Goal: Information Seeking & Learning: Understand process/instructions

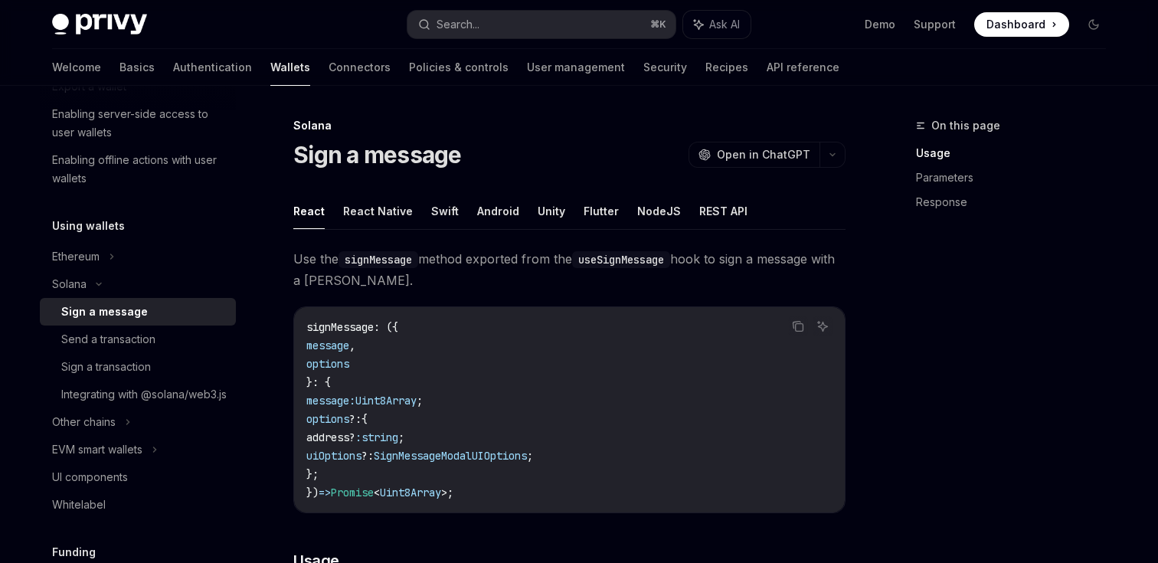
scroll to position [980, 0]
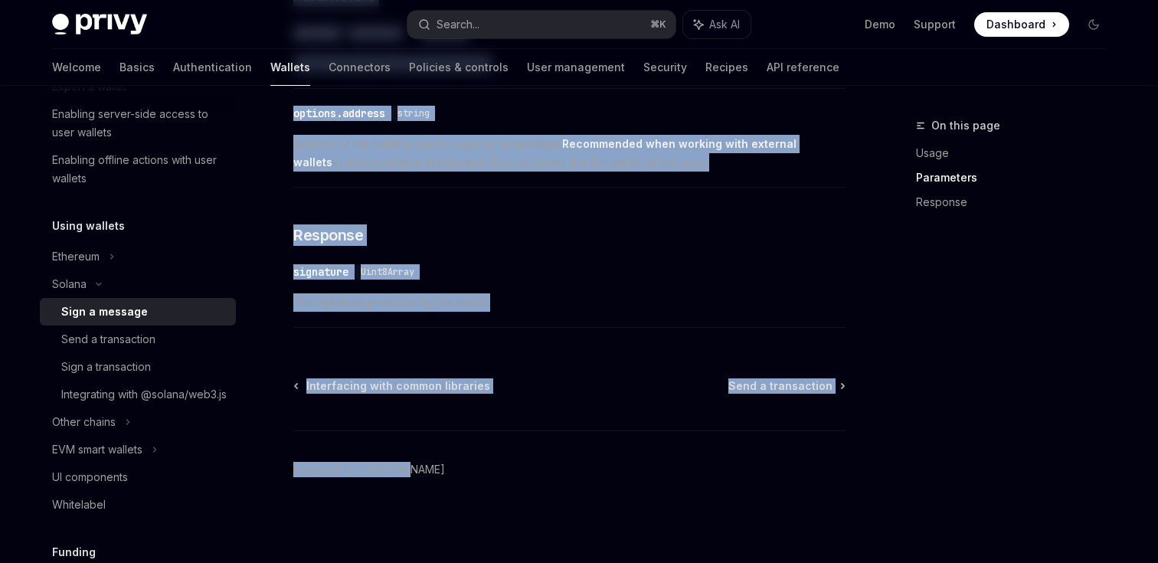
drag, startPoint x: 288, startPoint y: 127, endPoint x: 583, endPoint y: 616, distance: 570.8
copy div "Loremi Dolo s ametcon AdipIS Elit se DoeiUSM TempOR Inci ut LaboREE Dolor Magna…"
click at [100, 343] on div "Send a transaction" at bounding box center [108, 339] width 94 height 18
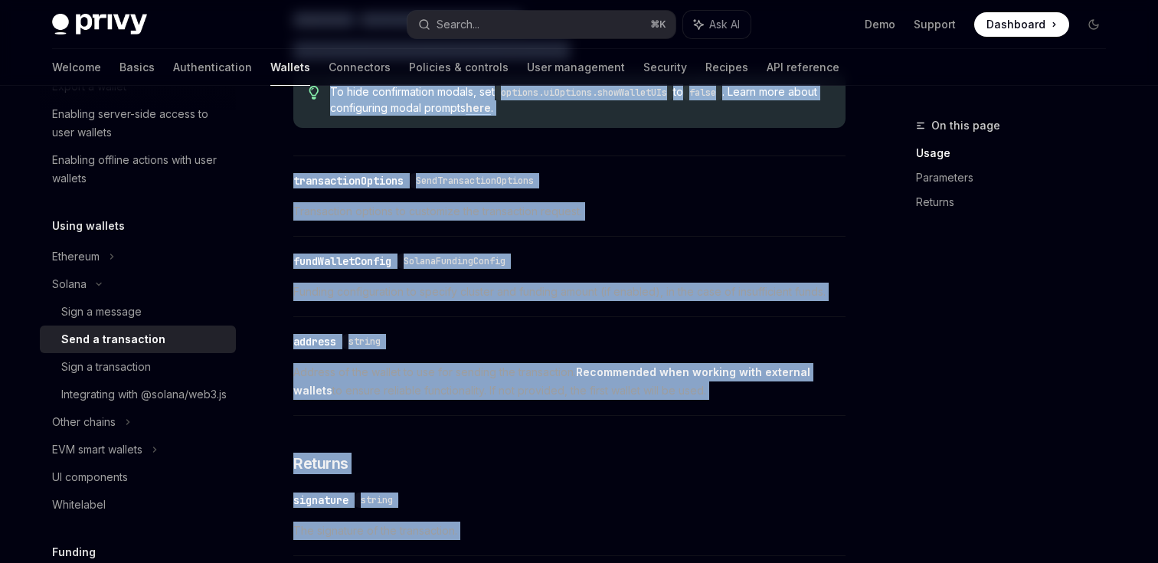
scroll to position [2024, 0]
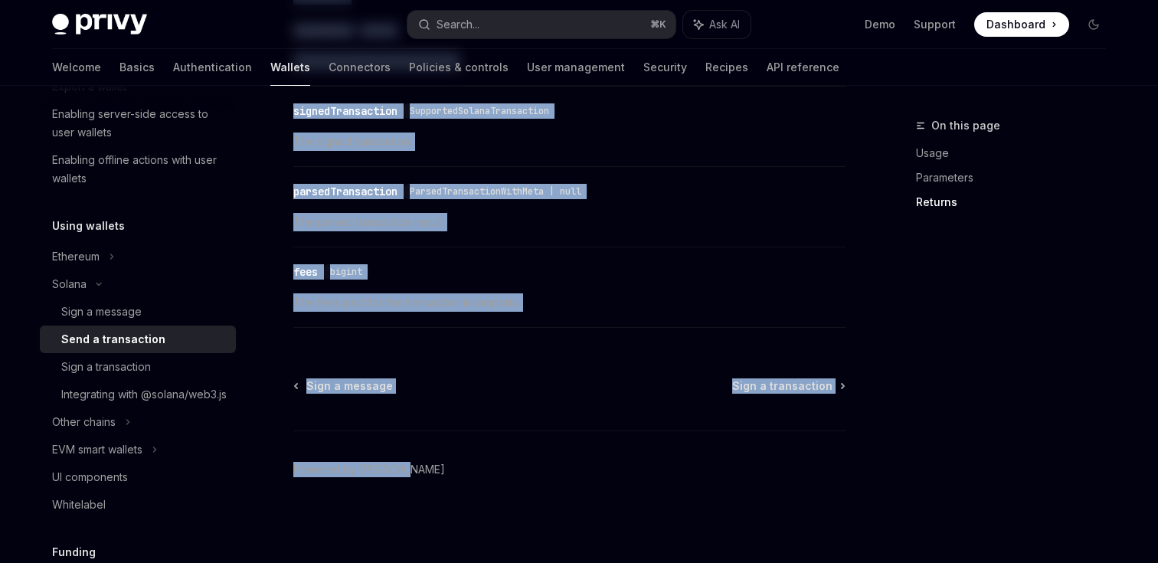
drag, startPoint x: 444, startPoint y: 162, endPoint x: 487, endPoint y: 616, distance: 456.3
copy div "lorem IpsuMD Sita co AdipISC ElitSE Doei te InciDID Ut laboree dol magn ali eni…"
click at [184, 365] on div "Sign a transaction" at bounding box center [143, 367] width 165 height 18
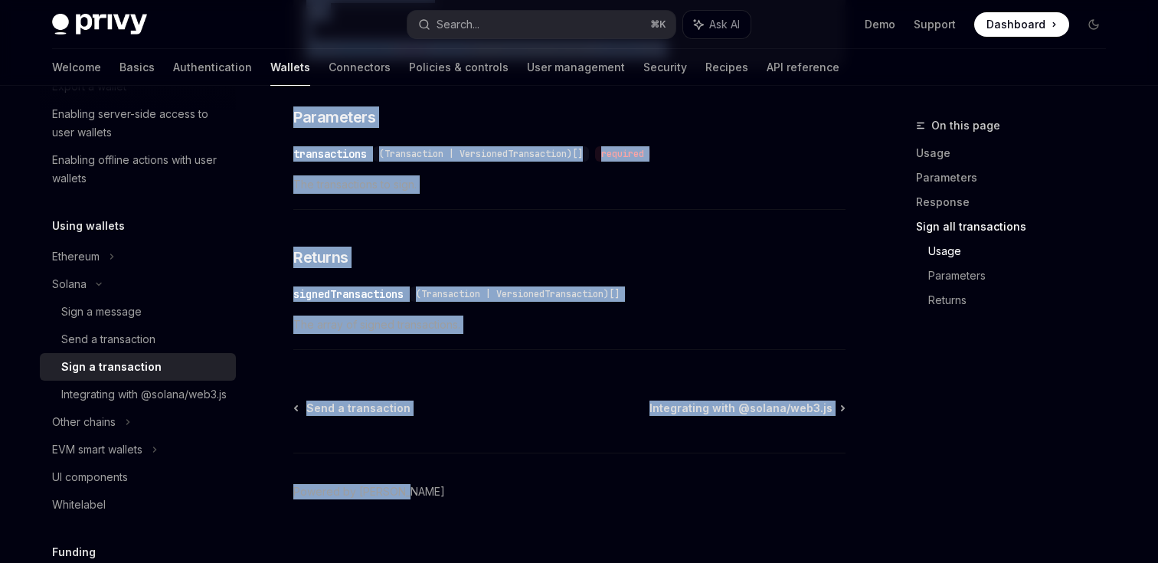
scroll to position [2481, 0]
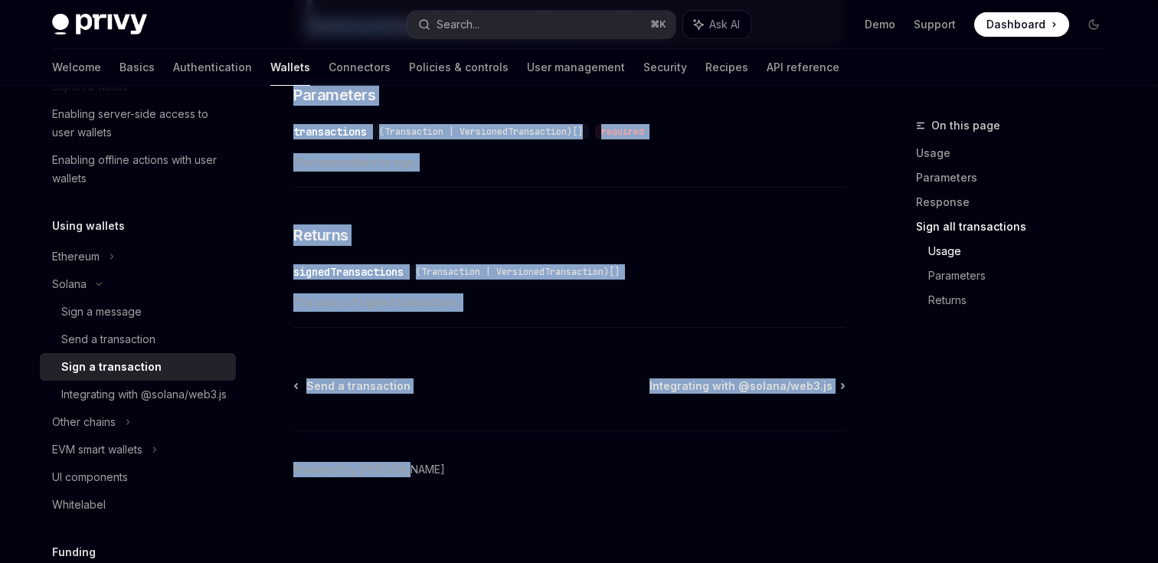
drag, startPoint x: 493, startPoint y: 235, endPoint x: 522, endPoint y: 616, distance: 381.9
copy div "lore IpsuMD Sita co AdipISC ElitSE Doei te InciDID Ut laboree dol magn ali enim…"
click at [138, 394] on div "Integrating with @solana/web3.js" at bounding box center [143, 394] width 165 height 18
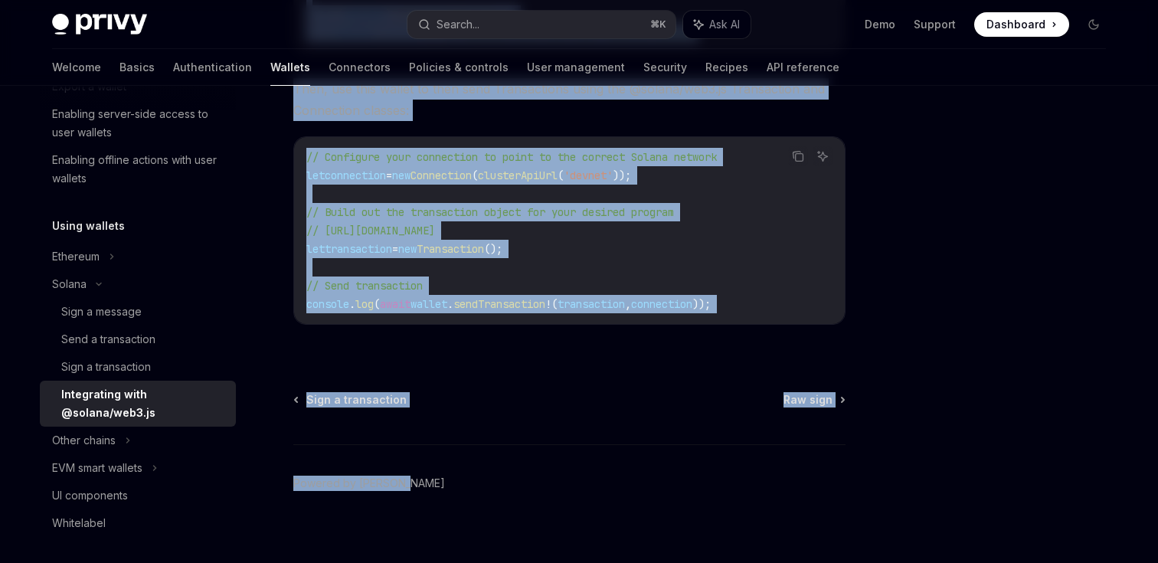
scroll to position [443, 0]
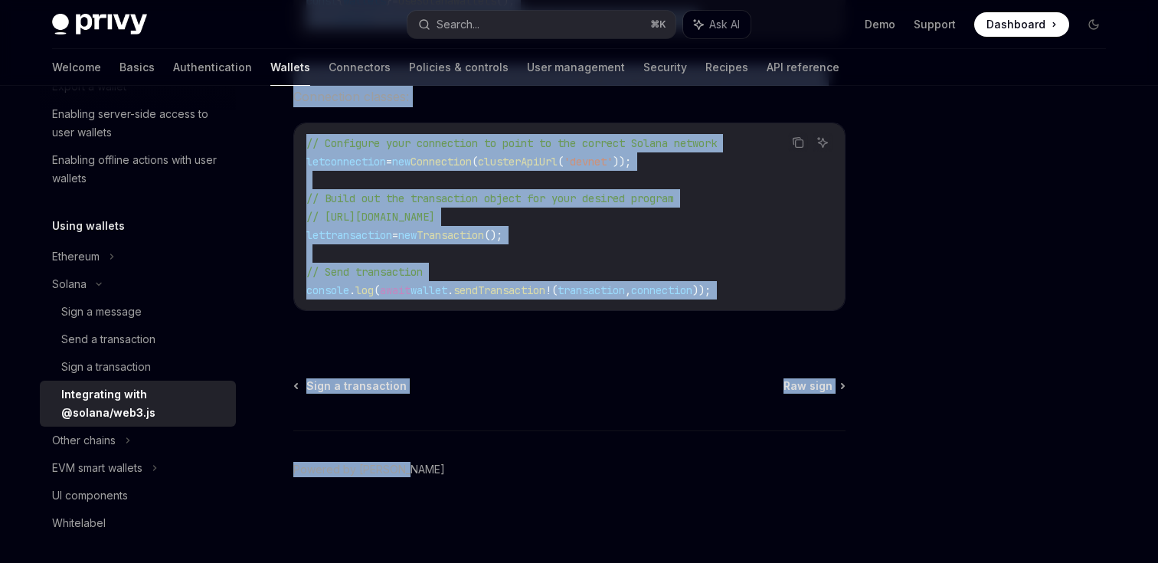
drag, startPoint x: 558, startPoint y: 220, endPoint x: 563, endPoint y: 616, distance: 396.0
copy div "Loremipsumd sita @consec/adi8.el SeddOE Temp in UtlaBOR EtdoLO Magn al EnimADM …"
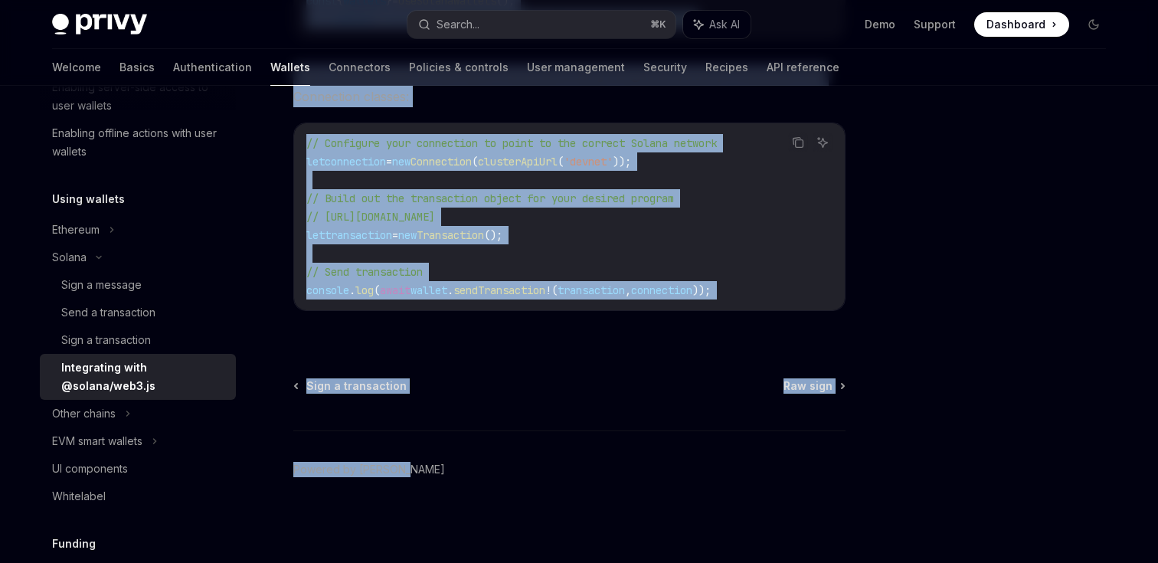
scroll to position [298, 0]
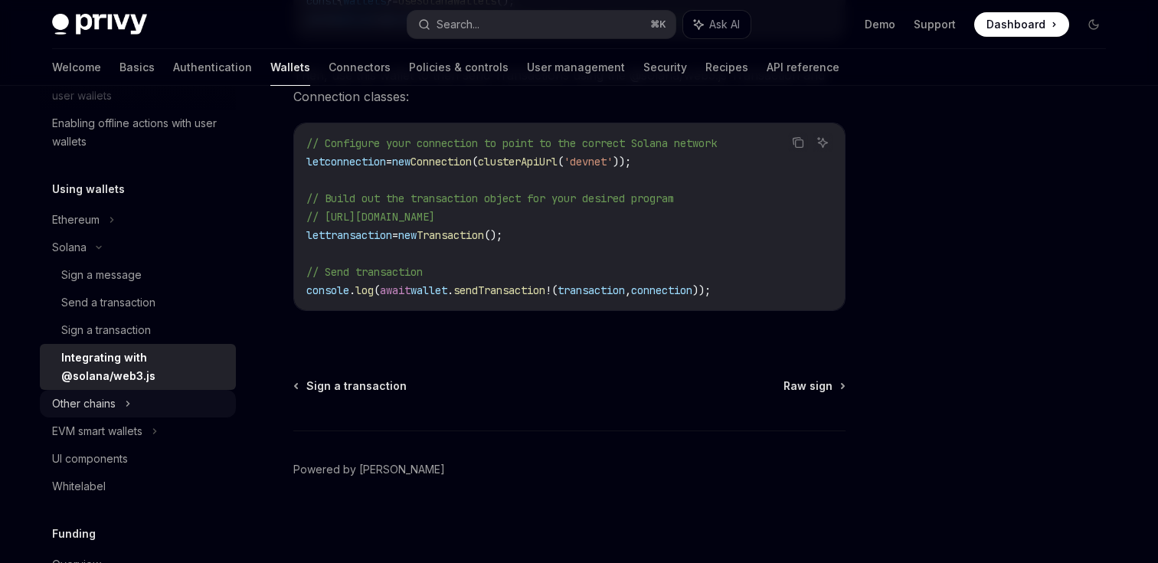
click at [116, 399] on div "Other chains" at bounding box center [138, 404] width 196 height 28
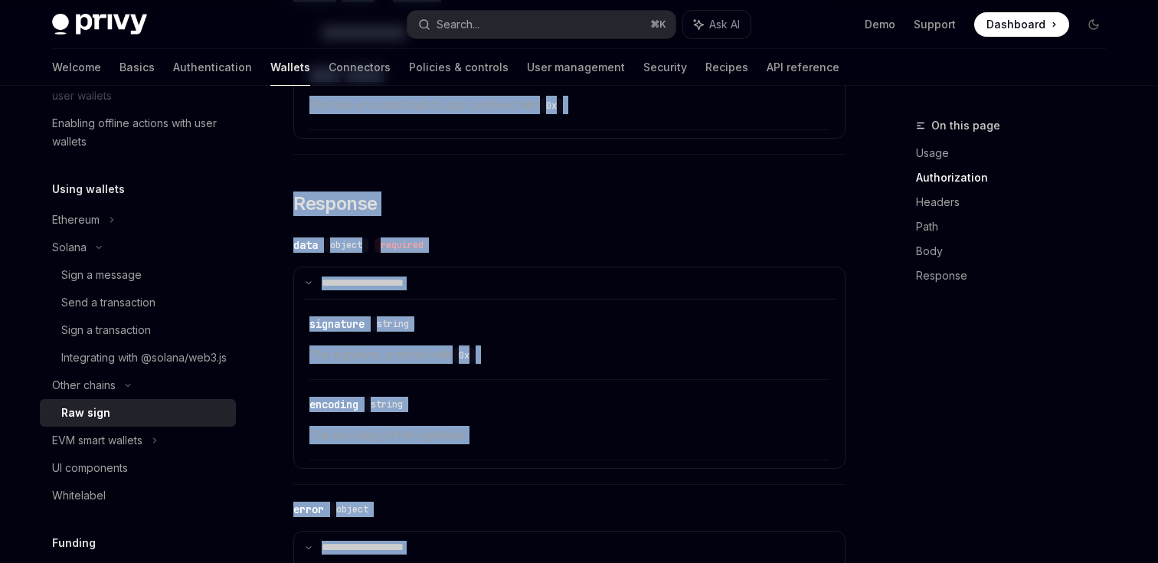
scroll to position [1991, 0]
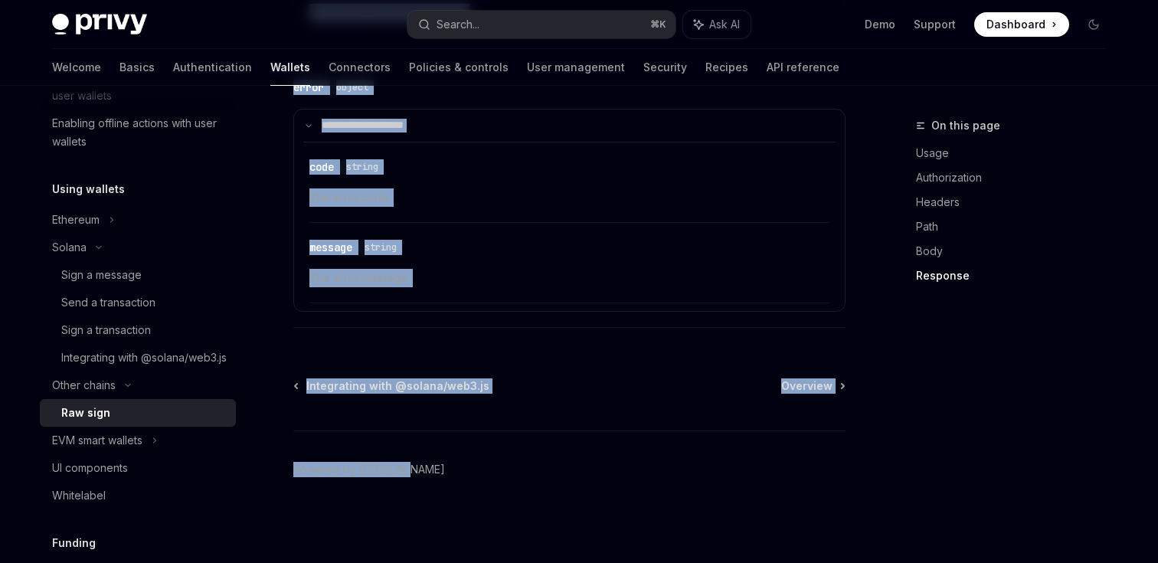
drag, startPoint x: 385, startPoint y: 124, endPoint x: 500, endPoint y: 616, distance: 505.0
copy div "Lor ipsu DoloRS Amet co AdipISC ElitSE Doei te InciDID Utl etdolo magnaaliq en …"
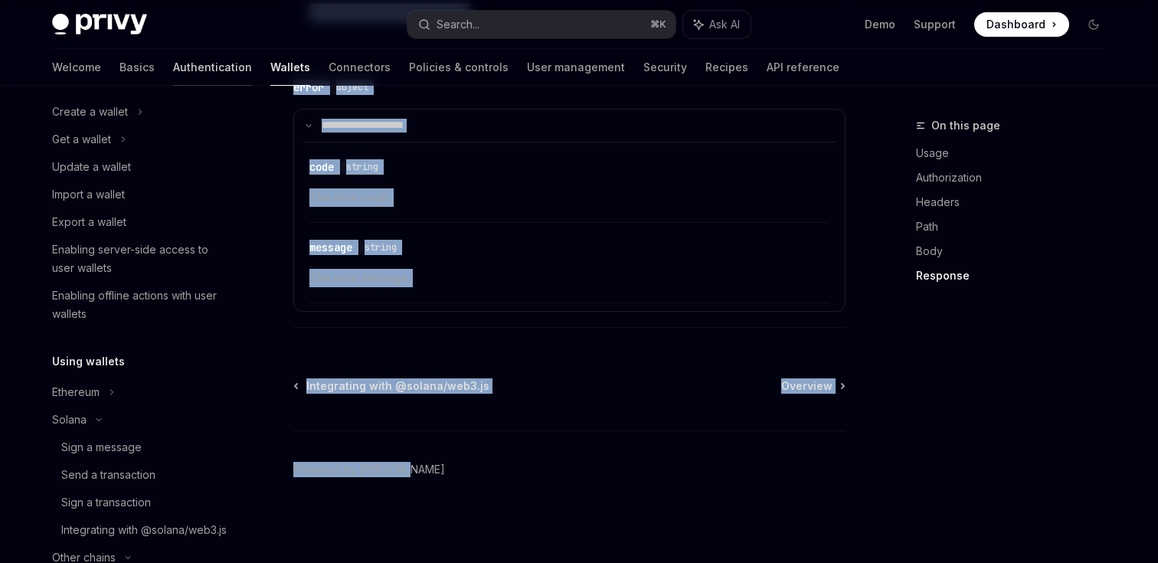
scroll to position [125, 0]
click at [89, 198] on div "Import a wallet" at bounding box center [88, 195] width 73 height 18
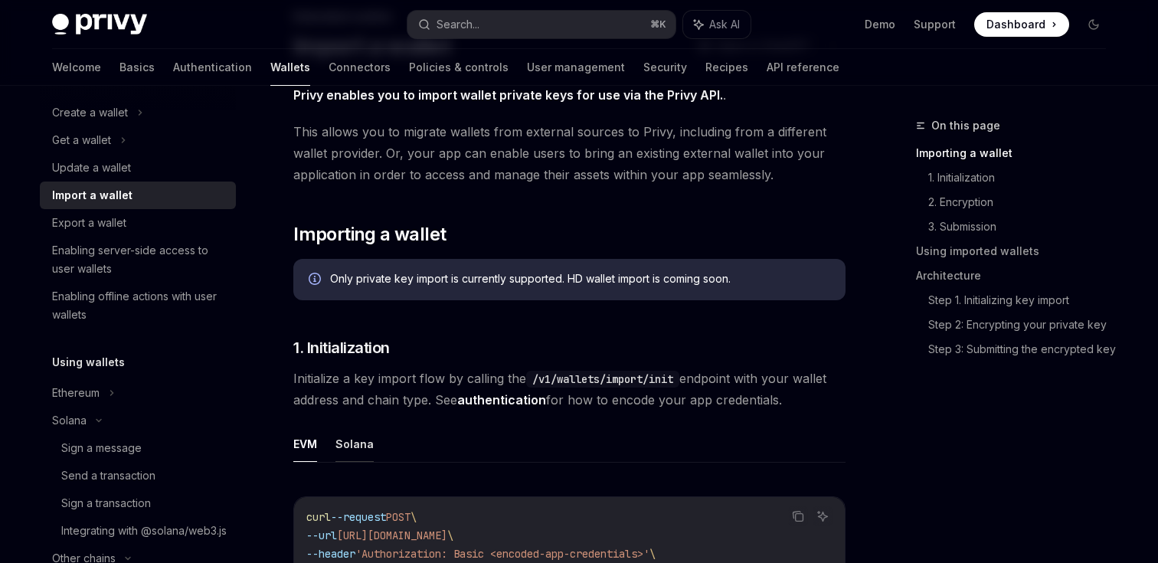
click at [358, 449] on button "Solana" at bounding box center [355, 444] width 38 height 36
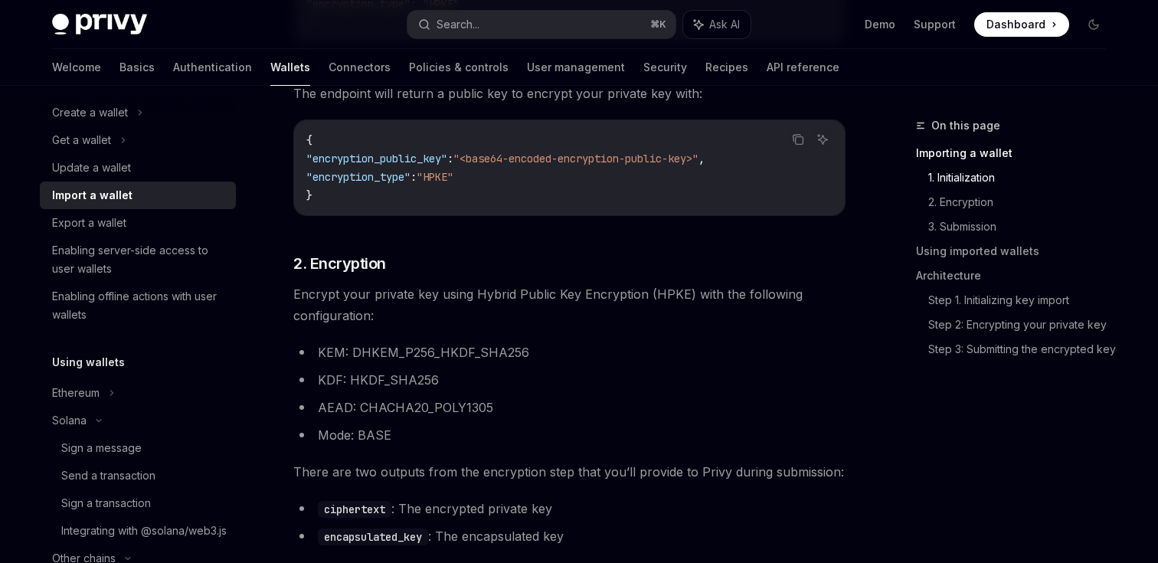
scroll to position [1268, 0]
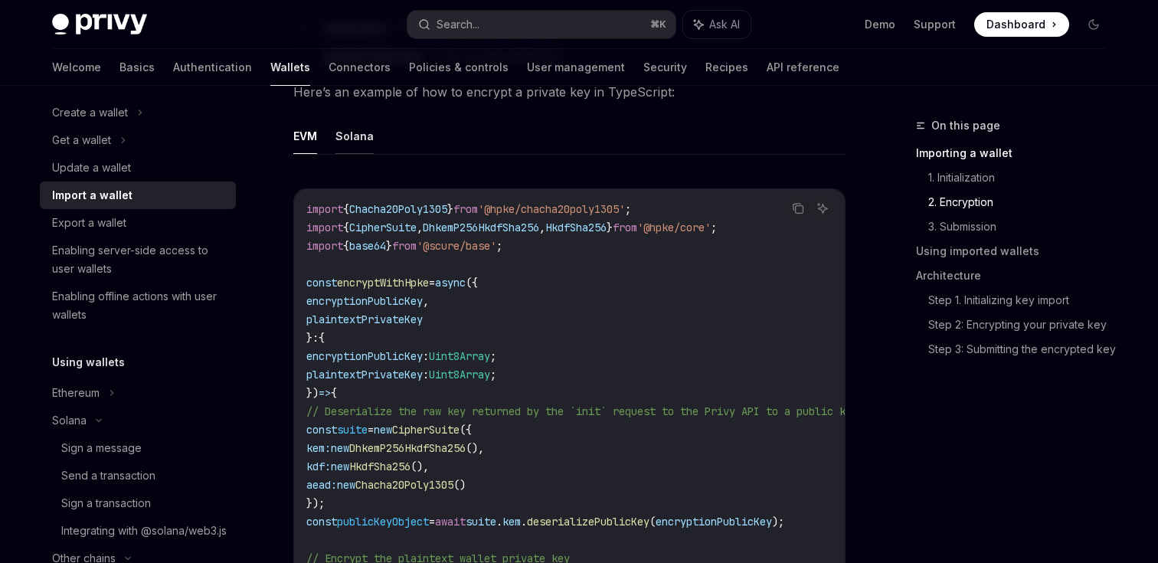
click at [358, 131] on button "Solana" at bounding box center [355, 136] width 38 height 36
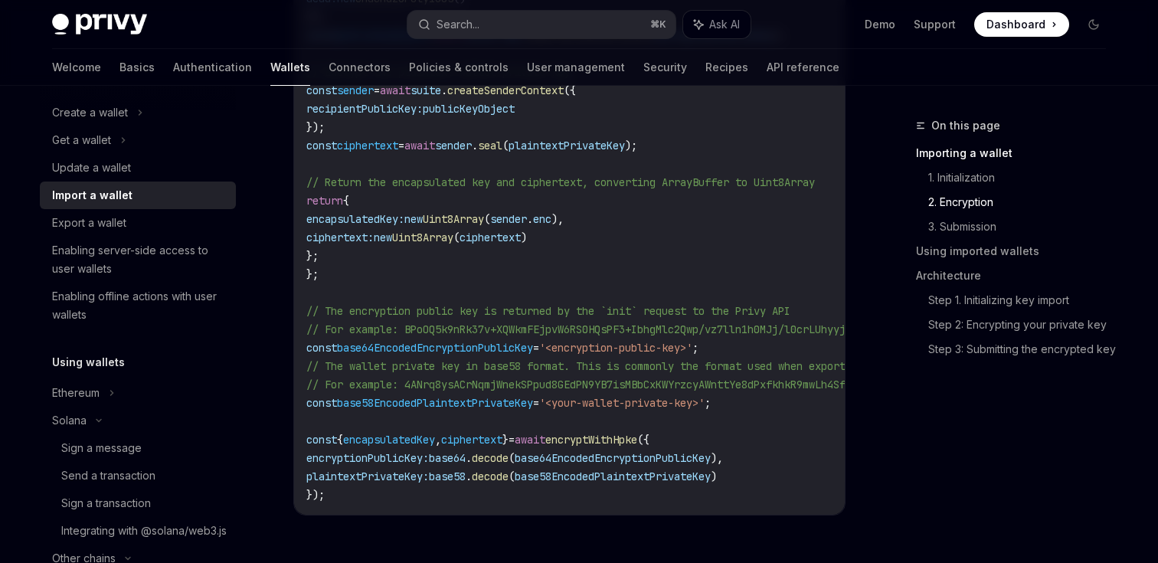
scroll to position [1949, 0]
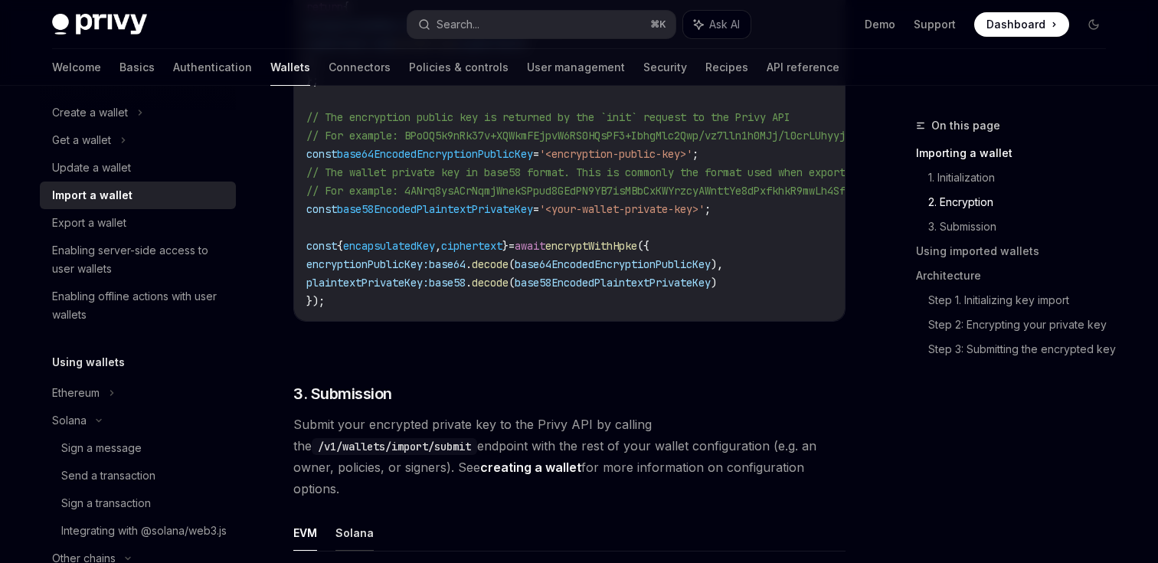
click at [363, 515] on button "Solana" at bounding box center [355, 533] width 38 height 36
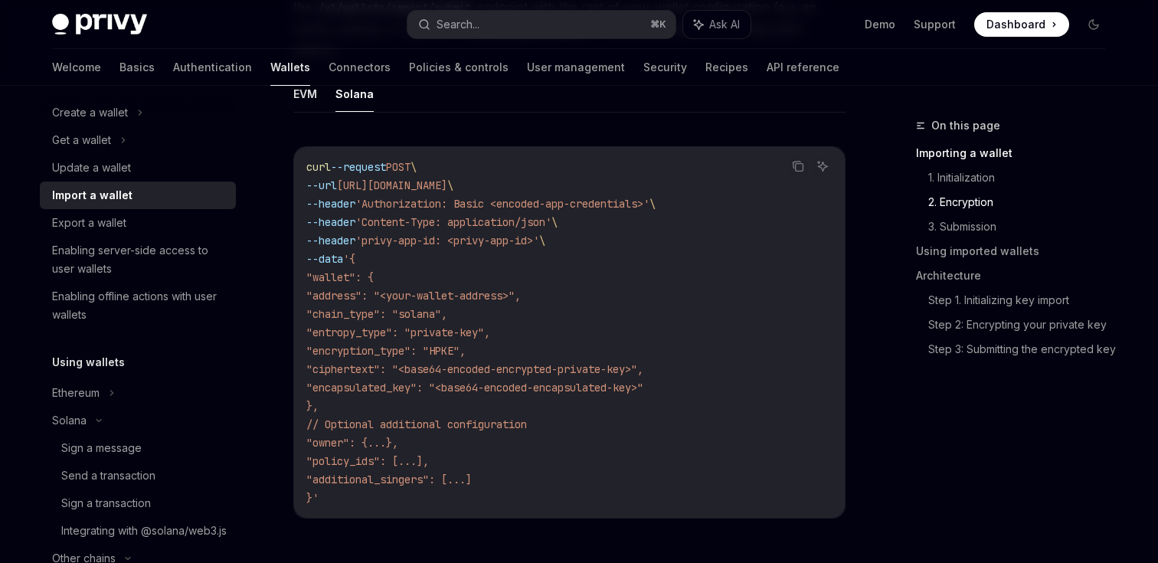
scroll to position [2597, 0]
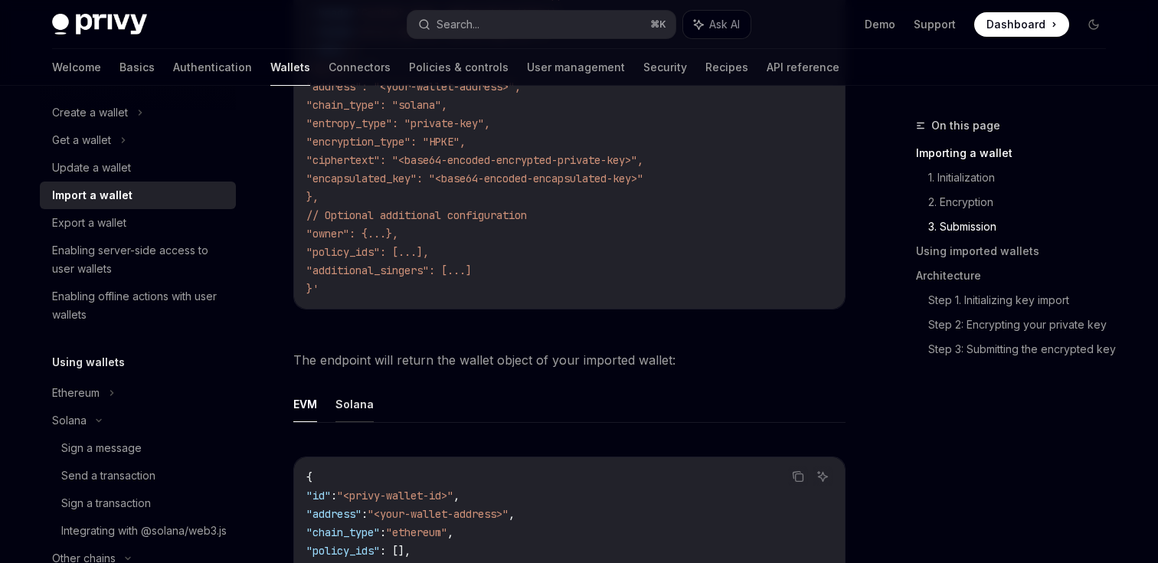
click at [355, 391] on button "Solana" at bounding box center [355, 404] width 38 height 36
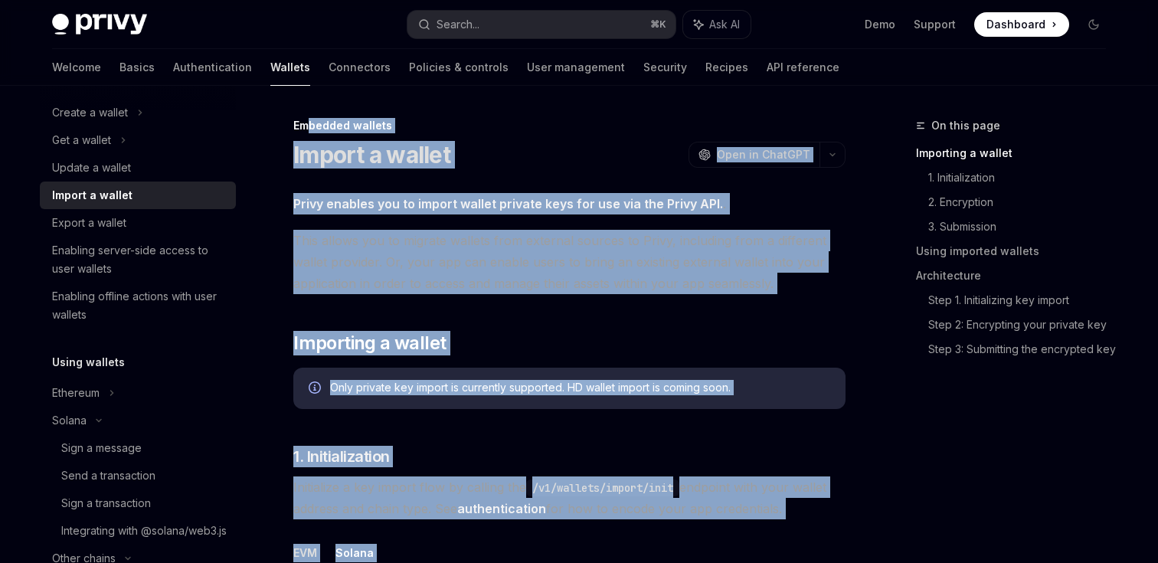
copy div "loremi dolorsi Ametco a elitse DoeiUS Temp in UtlaBOR EtdoLO Magn al EnimADM Ve…"
drag, startPoint x: 464, startPoint y: 369, endPoint x: 310, endPoint y: 128, distance: 286.2
click at [113, 159] on div "Update a wallet" at bounding box center [91, 168] width 79 height 18
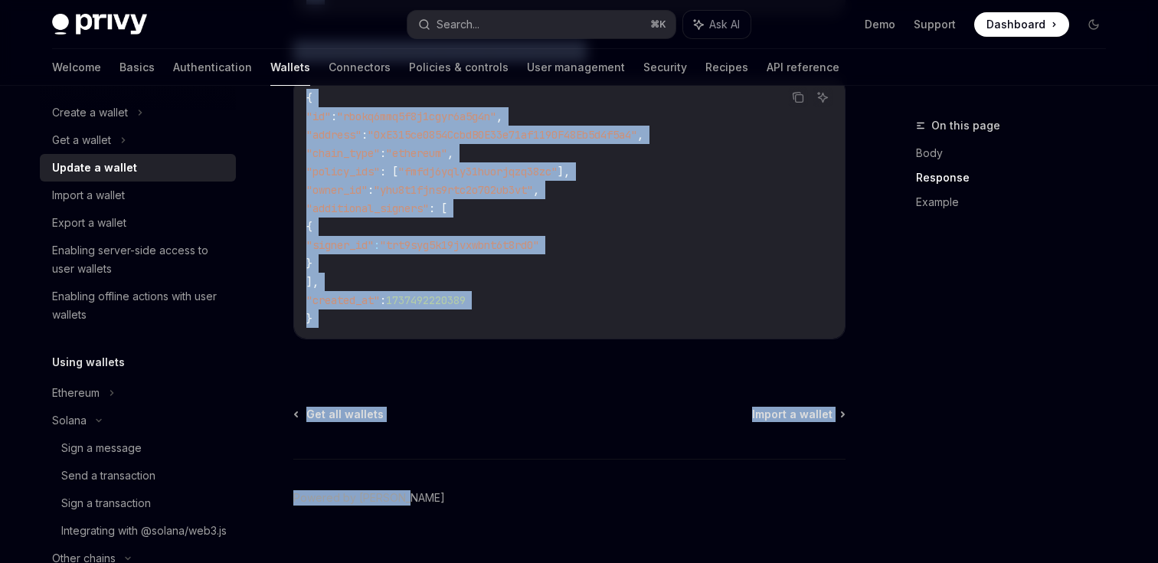
scroll to position [1954, 0]
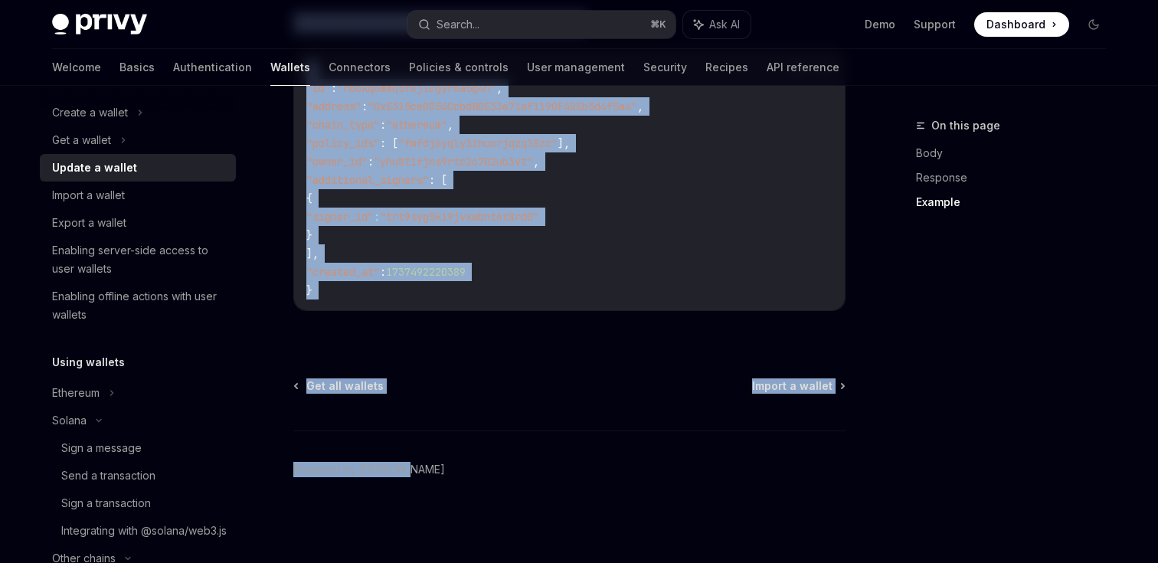
drag, startPoint x: 388, startPoint y: 255, endPoint x: 437, endPoint y: 616, distance: 364.1
copy div "LORE IPS Do sitame co adipisci elitse, doei t INCID utlabor et: Dolo Mag AL eni…"
click at [115, 247] on div "Enabling server-side access to user wallets" at bounding box center [139, 259] width 175 height 37
type textarea "*"
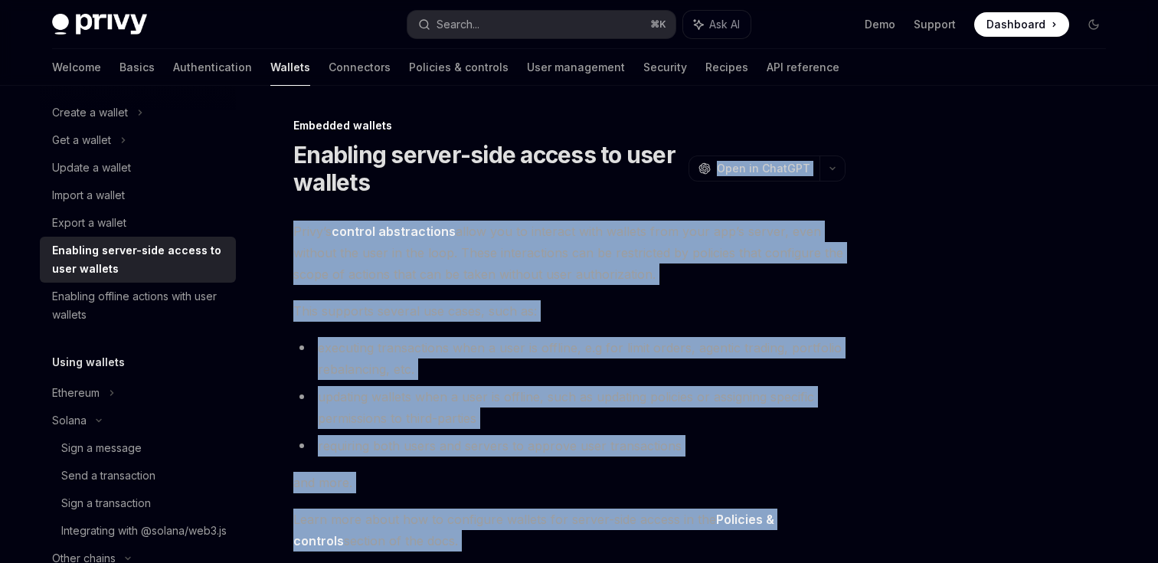
scroll to position [351, 0]
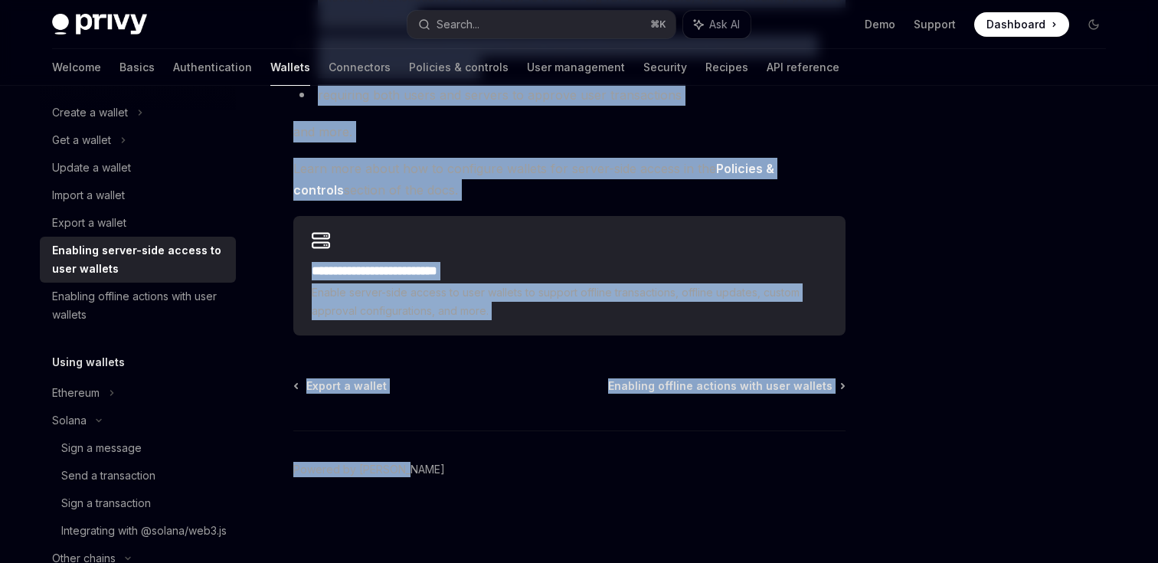
drag, startPoint x: 374, startPoint y: 186, endPoint x: 386, endPoint y: 616, distance: 429.9
copy div "**********"
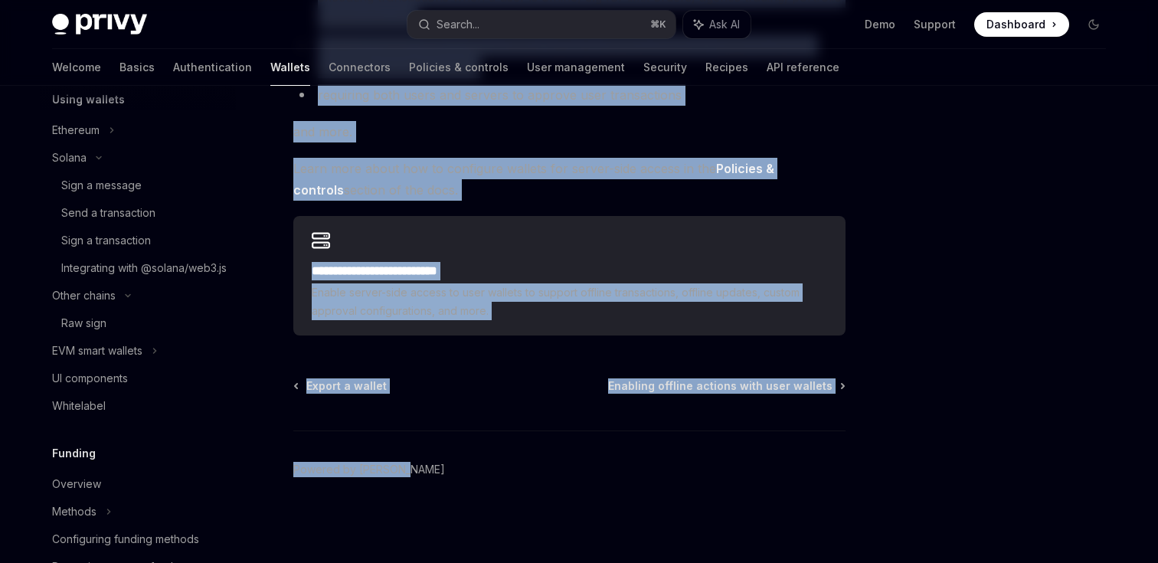
scroll to position [490, 0]
